Goal: Task Accomplishment & Management: Use online tool/utility

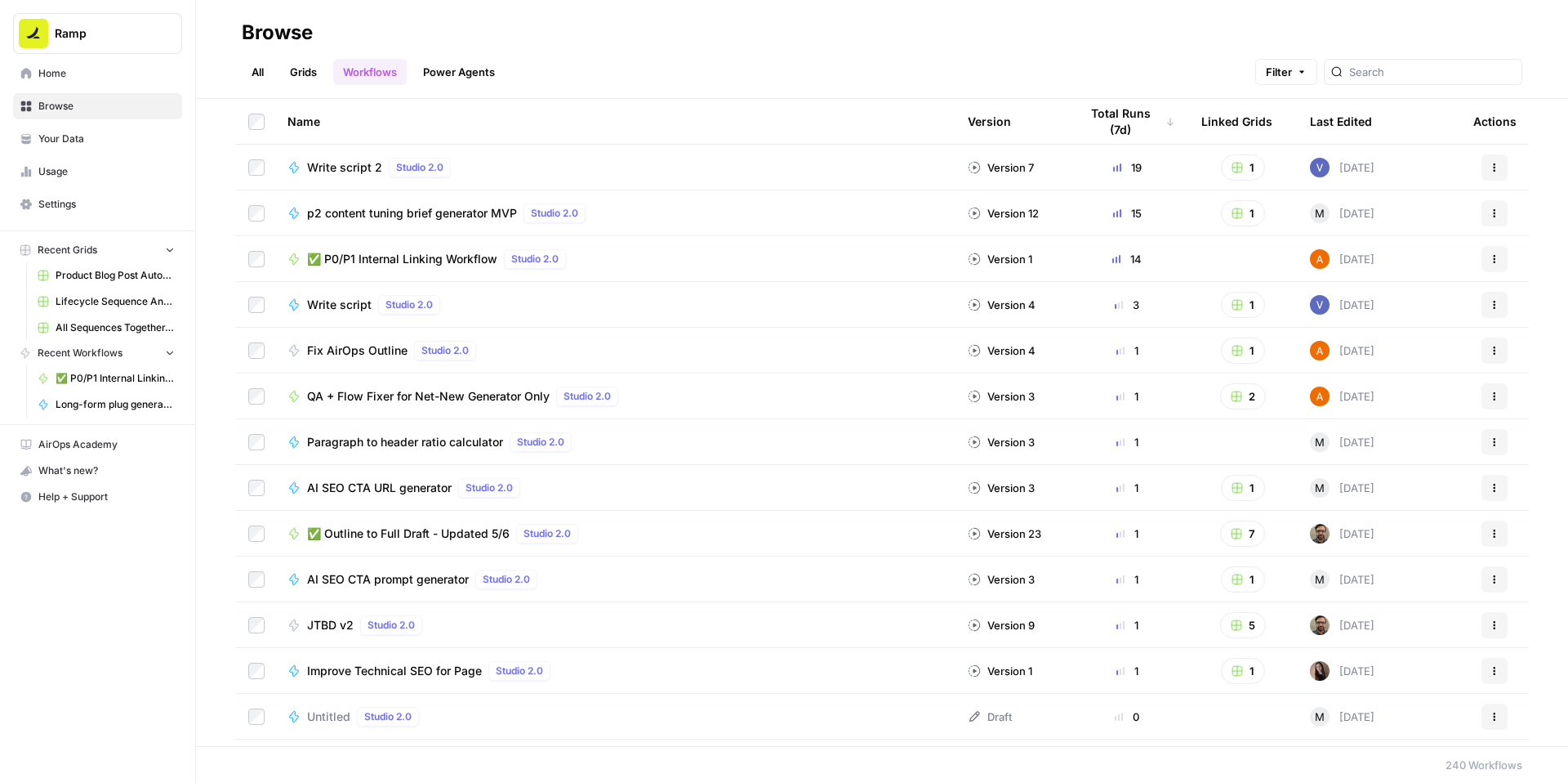
click at [470, 267] on span "✅ P0/P1 Internal Linking Workflow" at bounding box center [402, 258] width 190 height 16
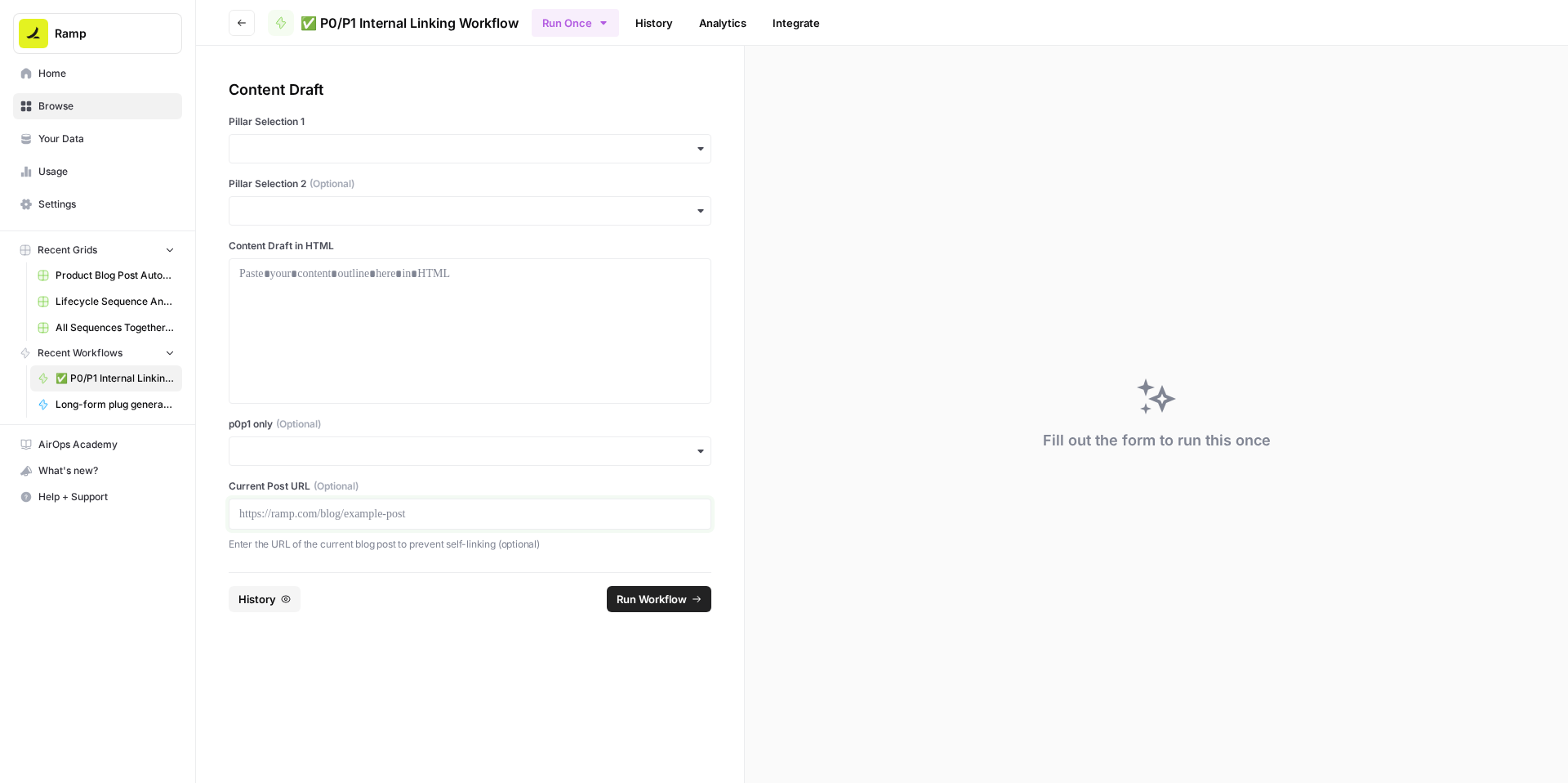
click at [371, 522] on p at bounding box center [470, 513] width 461 height 16
click at [343, 460] on input "p0p1 only (Optional)" at bounding box center [470, 451] width 461 height 16
click at [315, 608] on div "Yes" at bounding box center [509, 611] width 445 height 31
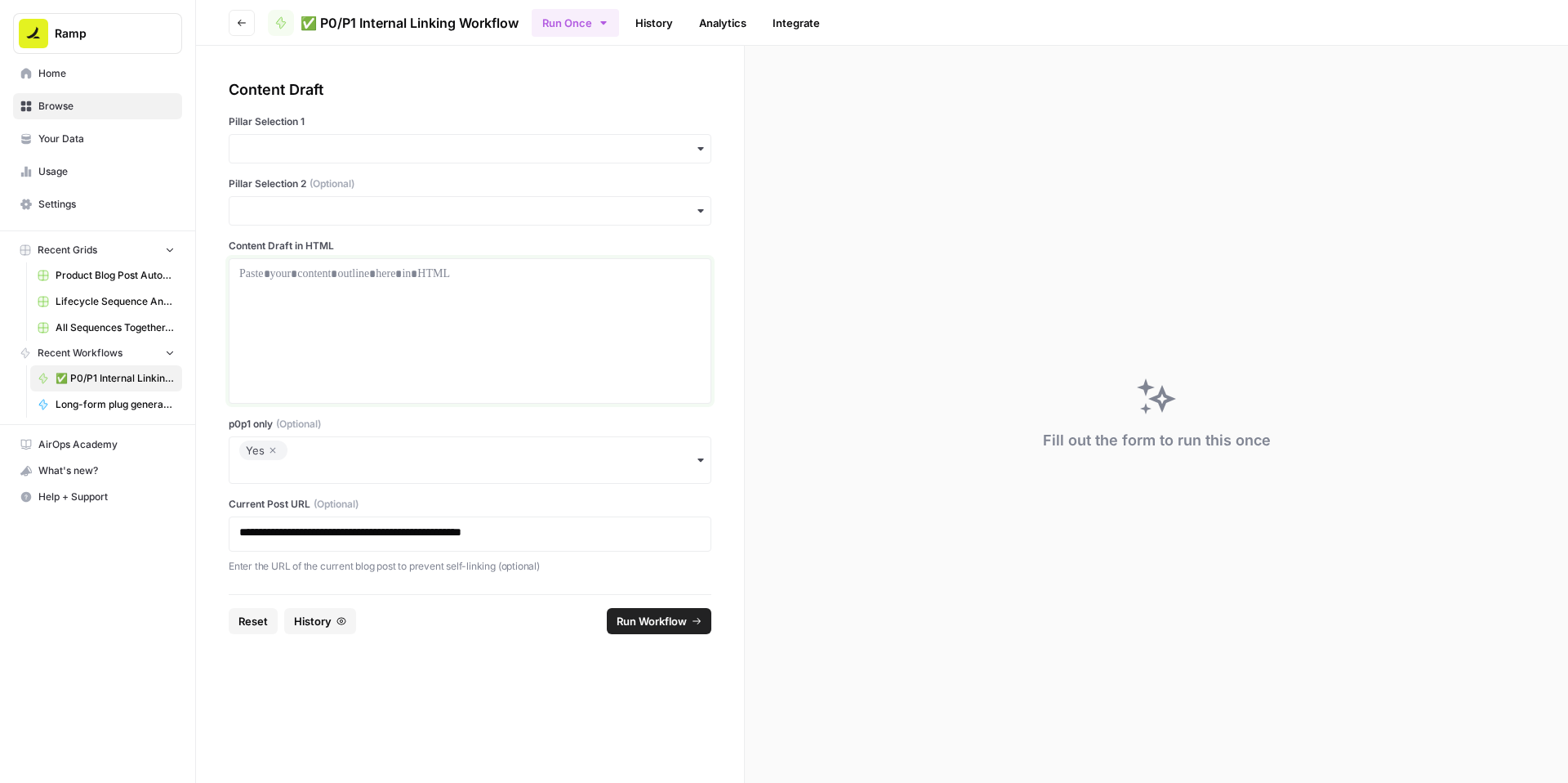
click at [390, 388] on div at bounding box center [470, 331] width 461 height 130
click at [511, 163] on div "button" at bounding box center [469, 149] width 482 height 30
click at [381, 306] on div "Accounting" at bounding box center [509, 296] width 445 height 31
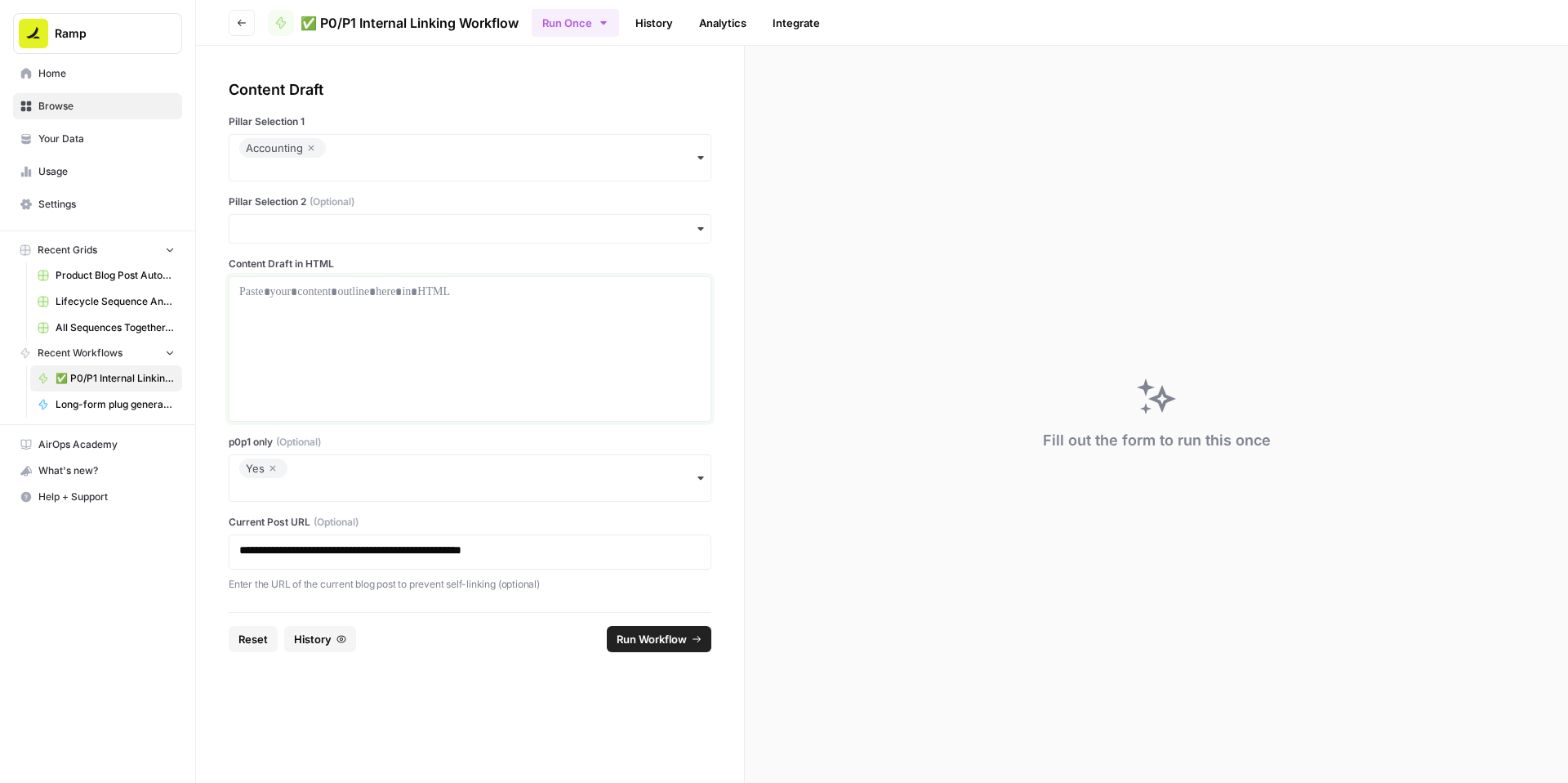
click at [363, 374] on div at bounding box center [470, 348] width 461 height 130
click at [444, 385] on div at bounding box center [470, 348] width 461 height 130
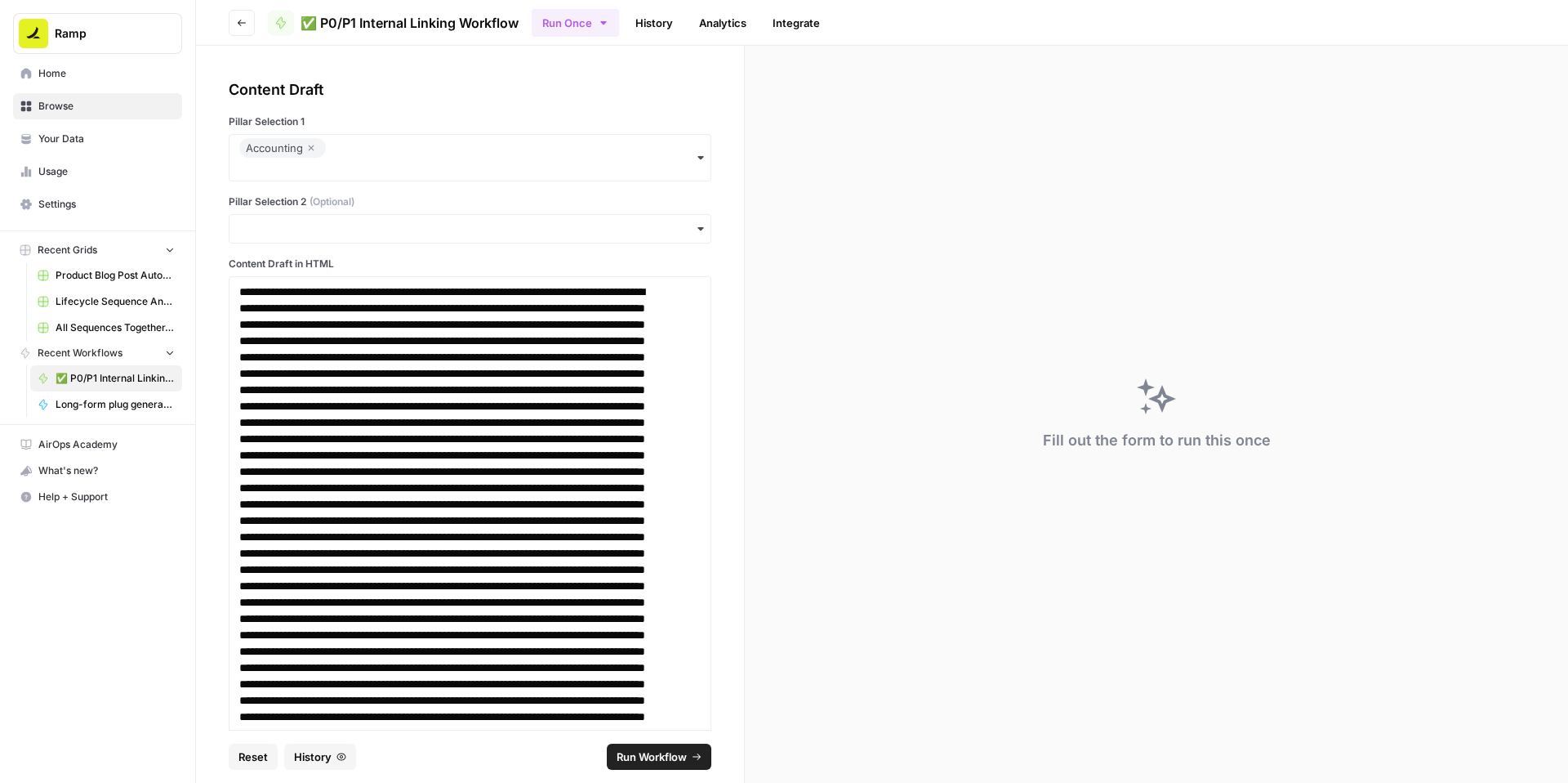
click at [661, 744] on button "Run Workflow" at bounding box center [659, 756] width 105 height 26
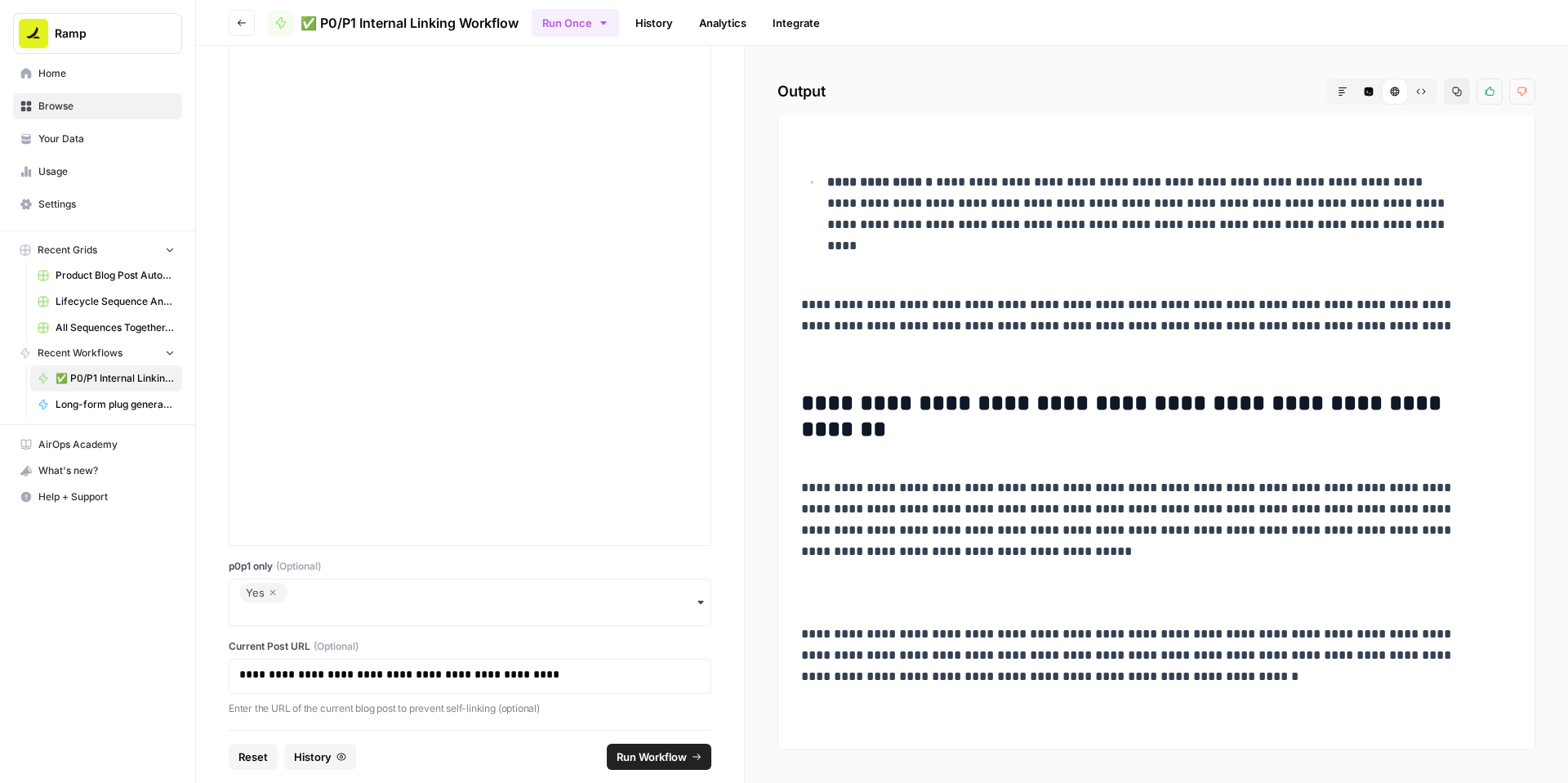
scroll to position [7530, 0]
click at [278, 576] on icon "button" at bounding box center [272, 585] width 10 height 19
click at [455, 570] on label "p0p1 only (Optional)" at bounding box center [469, 577] width 482 height 14
click at [455, 597] on input "p0p1 only (Optional)" at bounding box center [470, 605] width 461 height 16
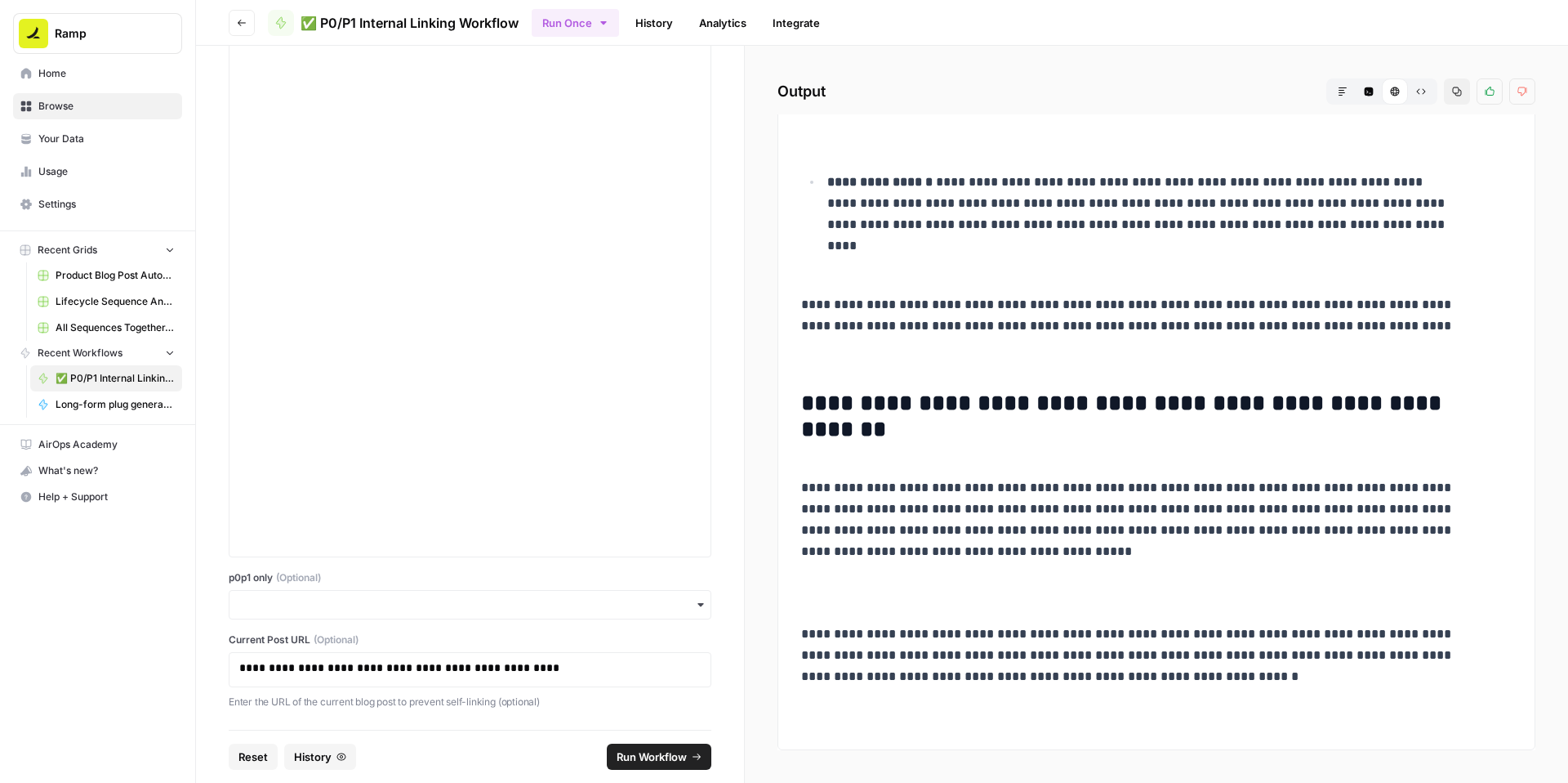
click at [639, 751] on span "Run Workflow" at bounding box center [651, 756] width 70 height 16
click at [1444, 105] on button "Copy" at bounding box center [1457, 91] width 26 height 26
